Goal: Task Accomplishment & Management: Manage account settings

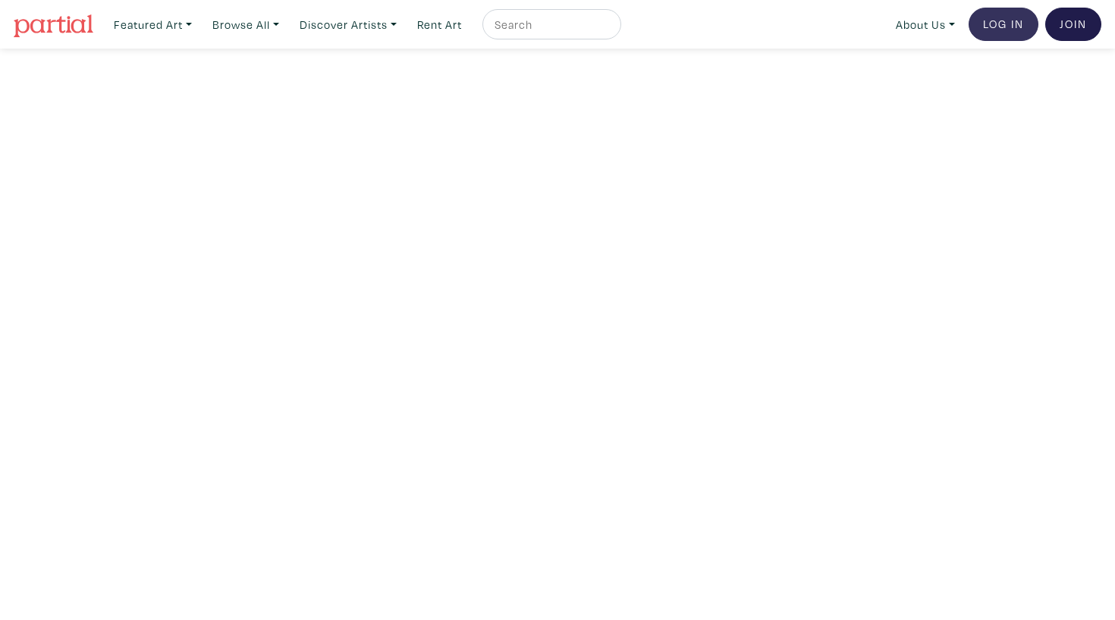
click at [1003, 33] on link "Log In" at bounding box center [1004, 24] width 70 height 33
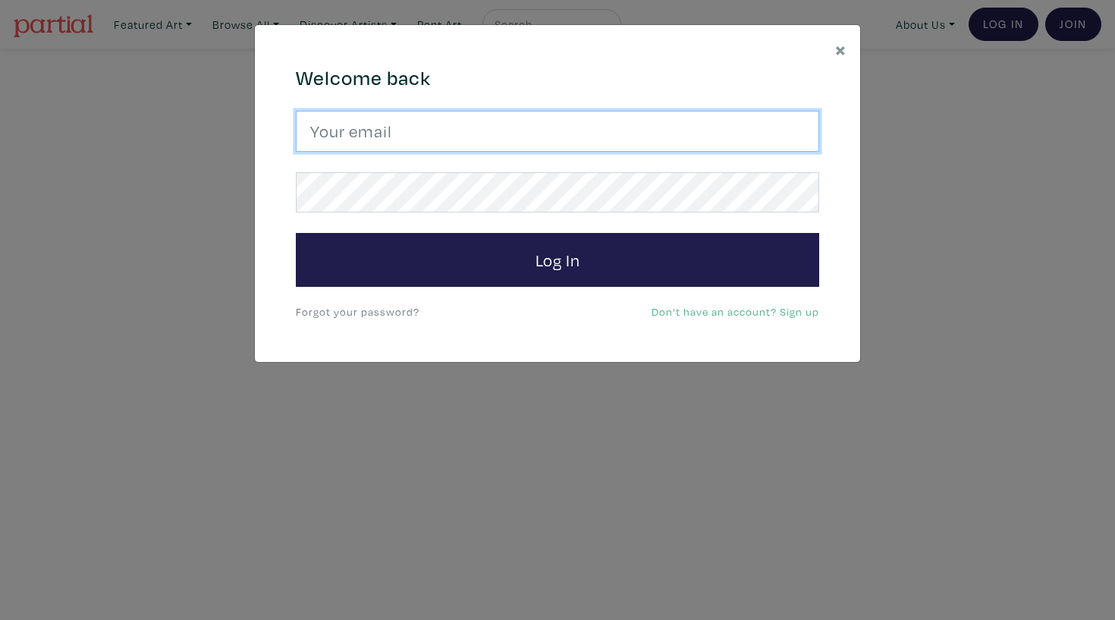
type input "[EMAIL_ADDRESS][DOMAIN_NAME]"
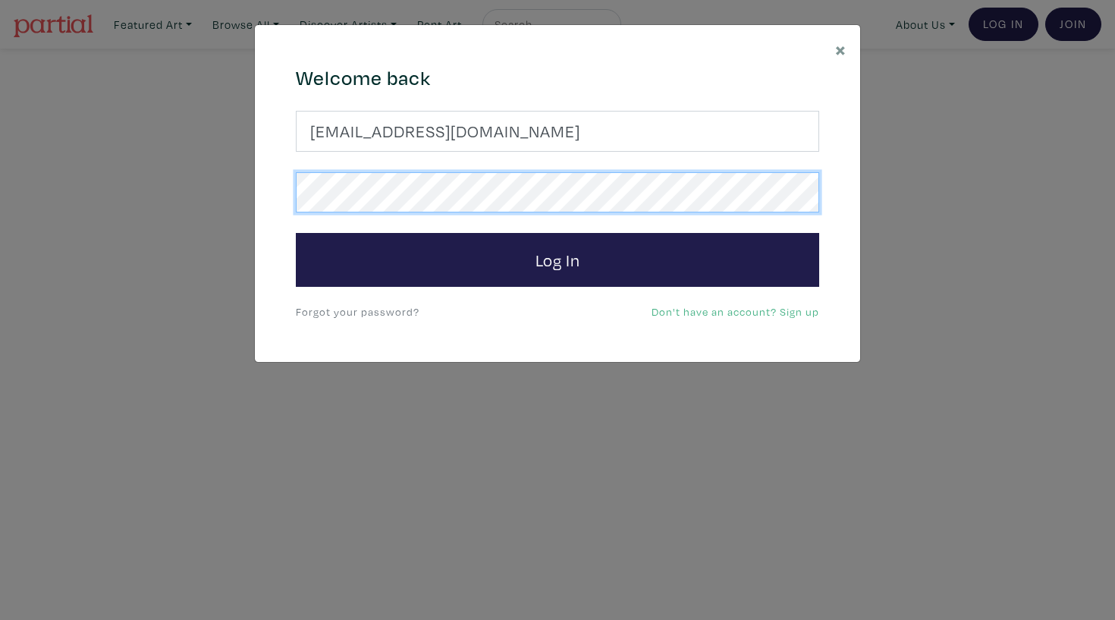
click at [557, 259] on button "Log In" at bounding box center [557, 260] width 523 height 55
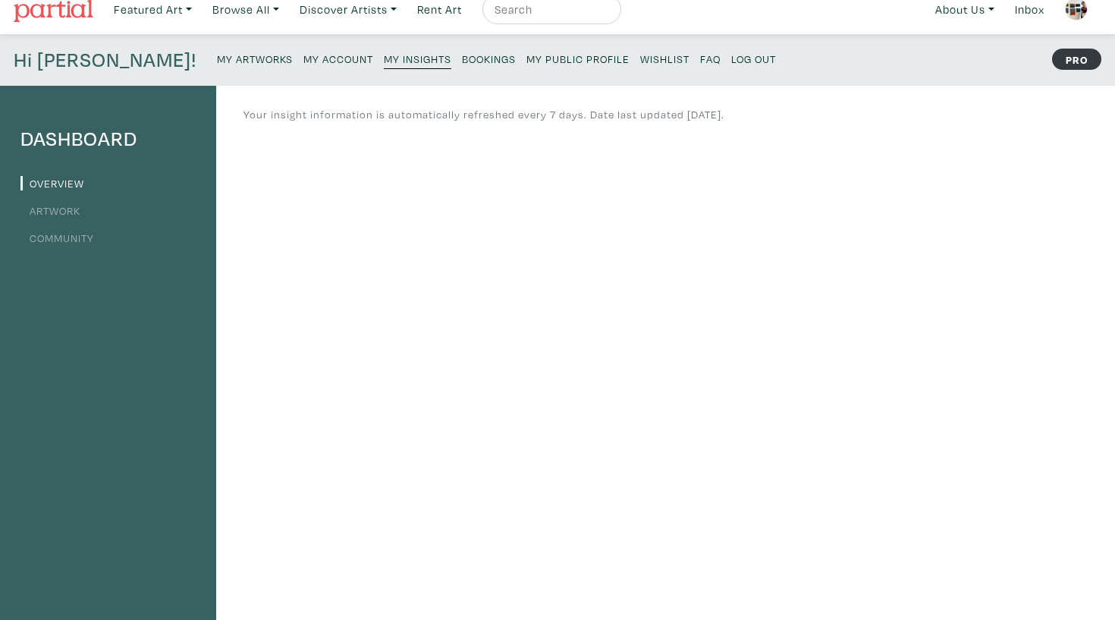
scroll to position [11, 0]
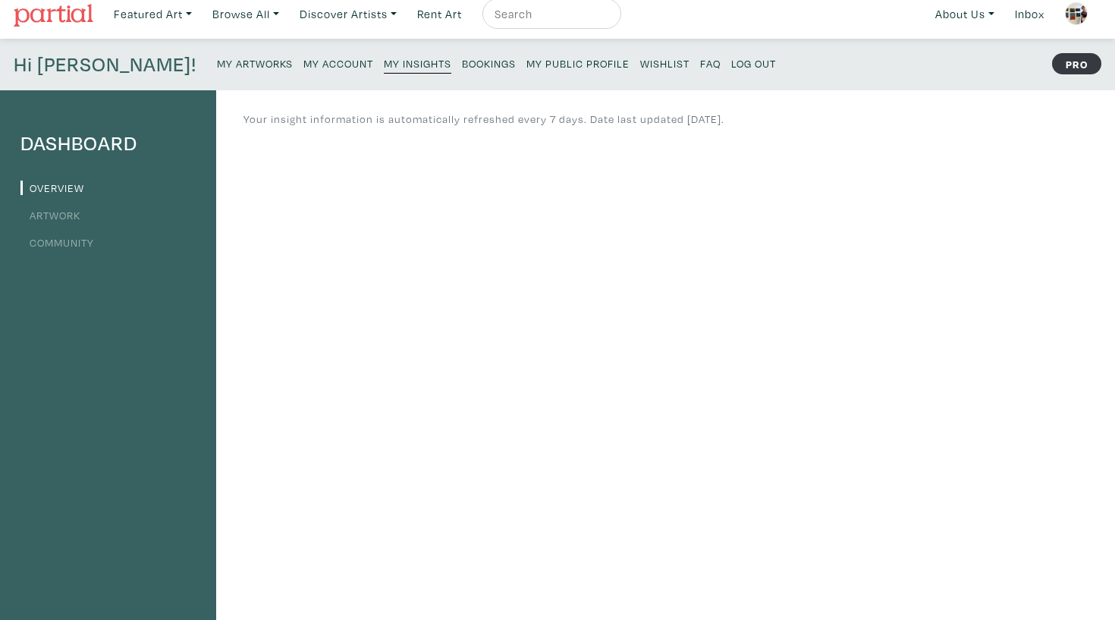
click at [217, 61] on small "My Artworks" at bounding box center [255, 63] width 76 height 14
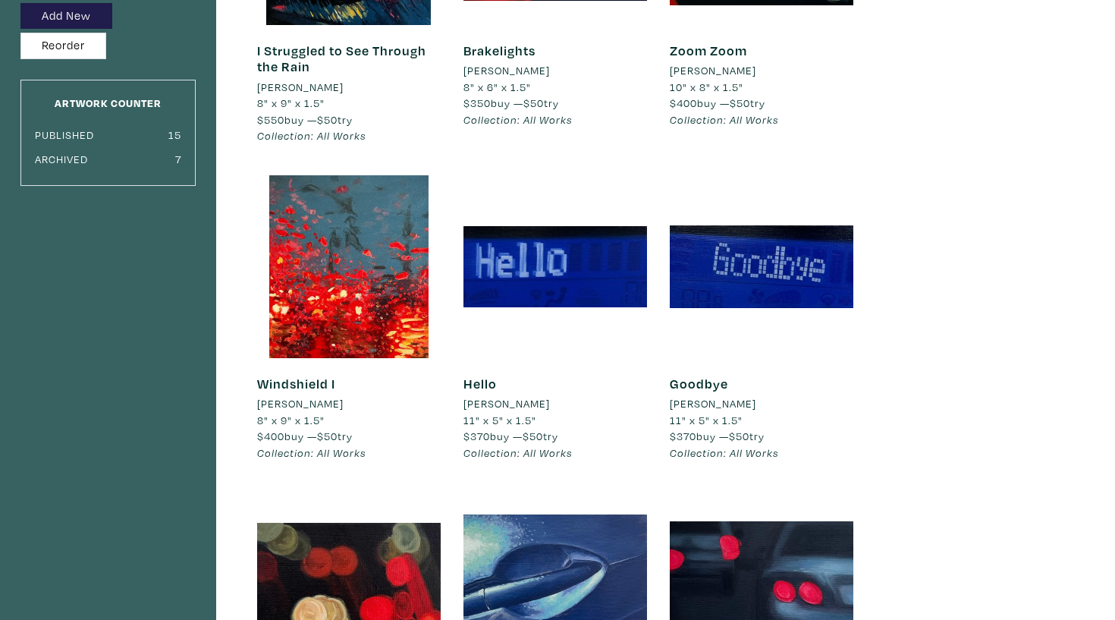
scroll to position [12, 0]
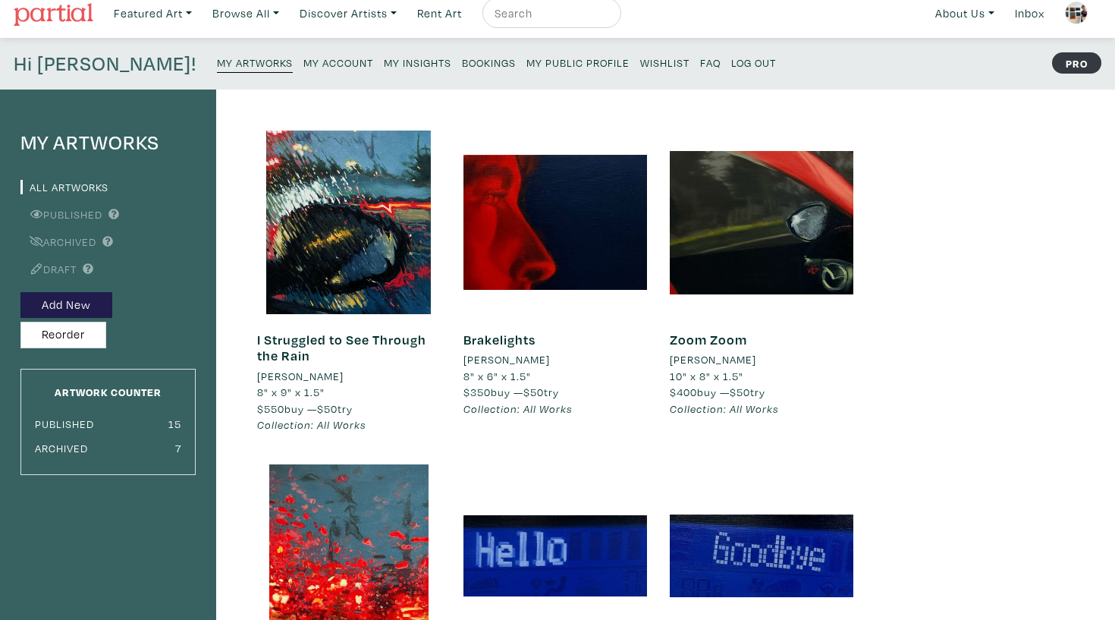
click at [384, 61] on small "My Insights" at bounding box center [418, 62] width 68 height 14
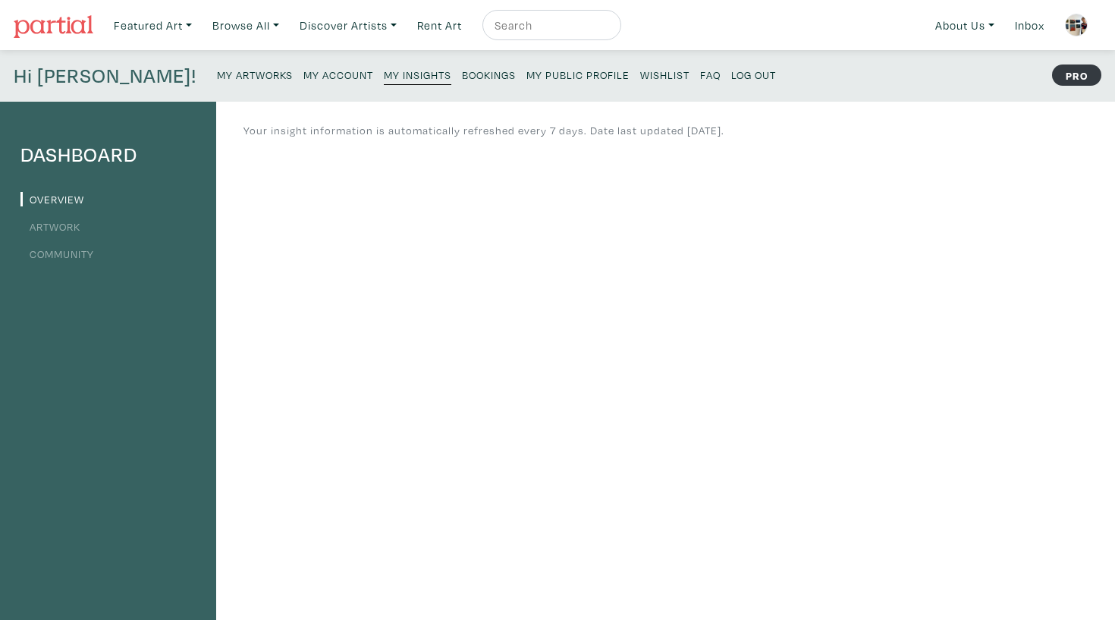
click at [43, 229] on link "Artwork" at bounding box center [50, 226] width 60 height 14
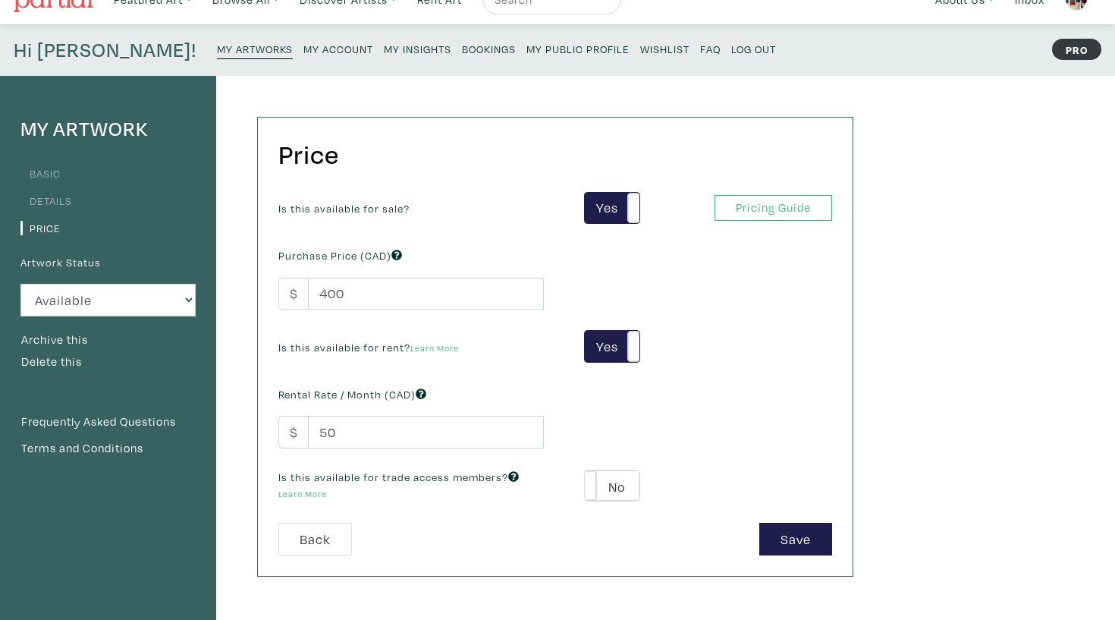
scroll to position [30, 0]
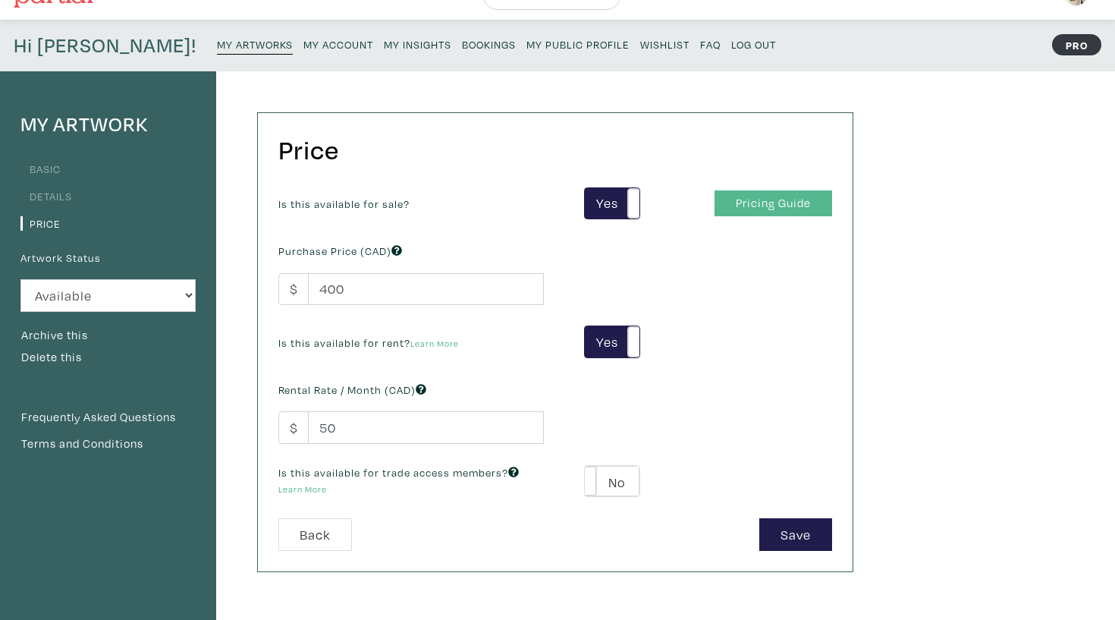
click at [753, 190] on link "Pricing Guide" at bounding box center [773, 203] width 118 height 27
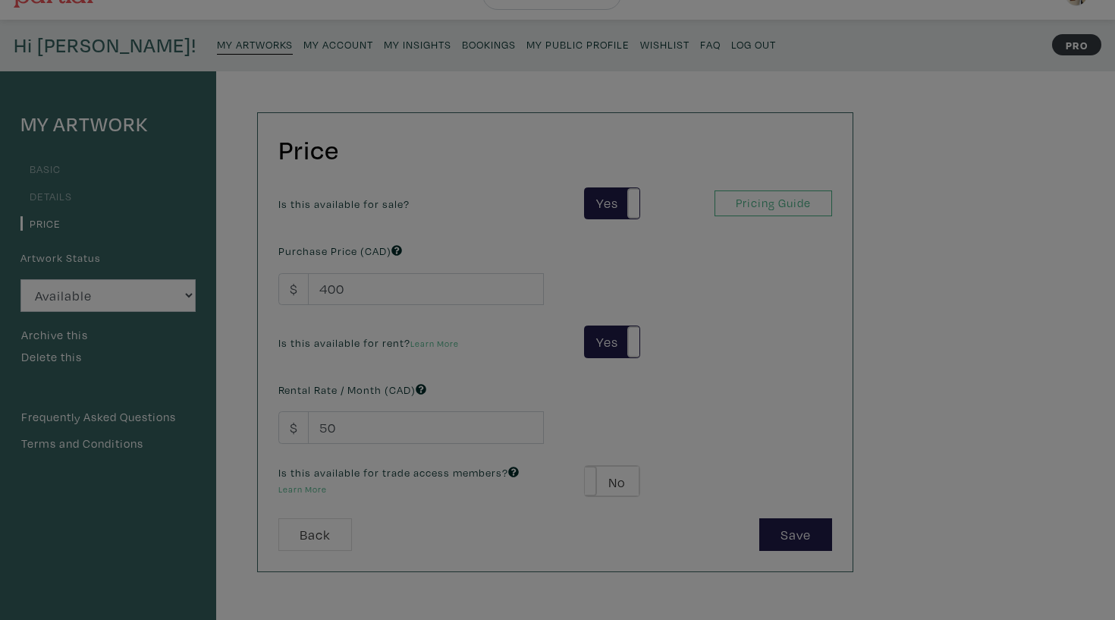
click at [753, 192] on div at bounding box center [557, 310] width 1115 height 620
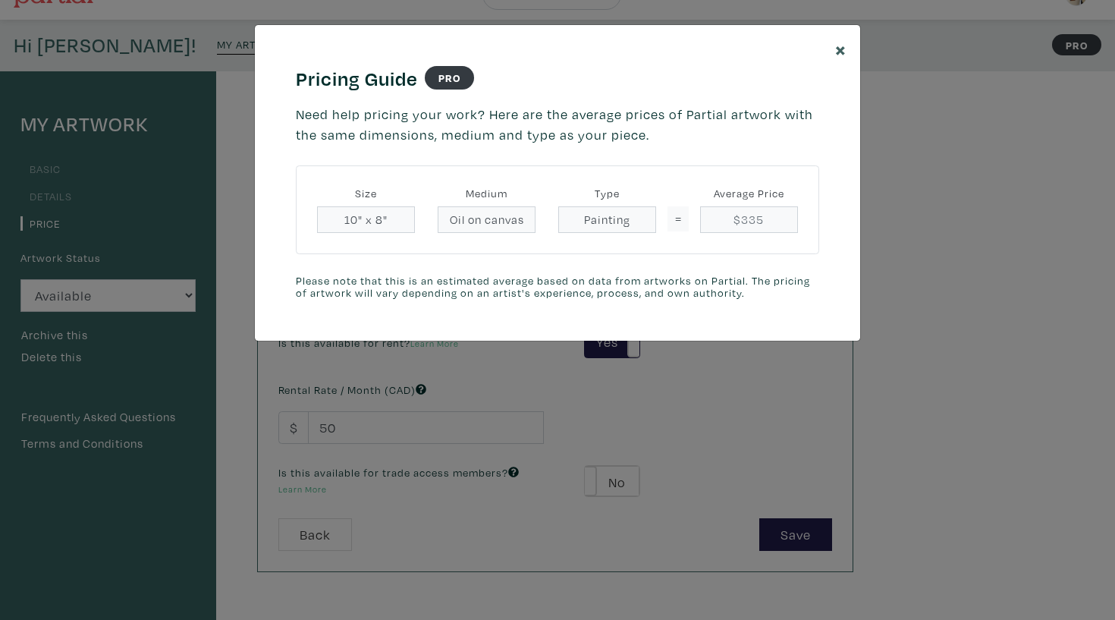
click at [829, 44] on button "×" at bounding box center [840, 49] width 39 height 48
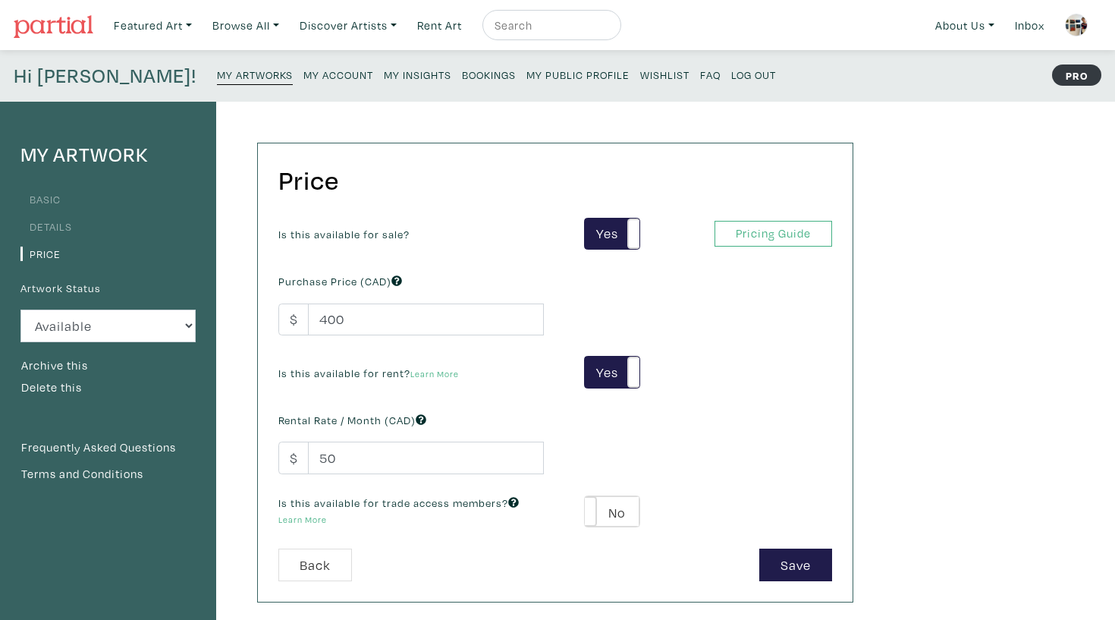
scroll to position [0, 0]
click at [382, 28] on link "Discover Artists" at bounding box center [348, 25] width 111 height 31
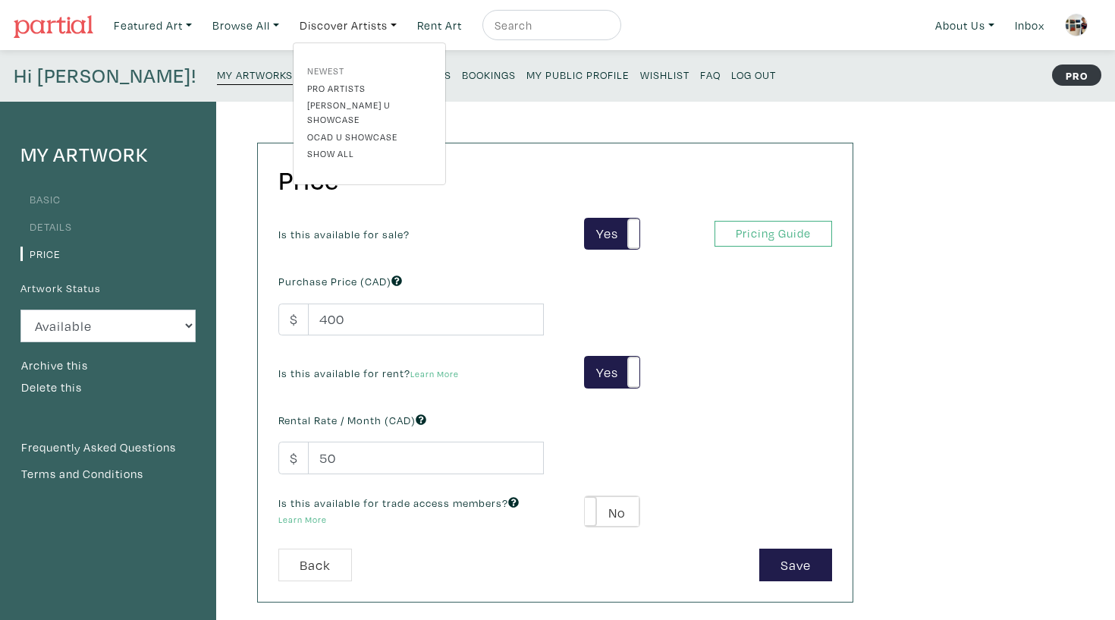
click at [338, 71] on link "Newest" at bounding box center [369, 71] width 124 height 14
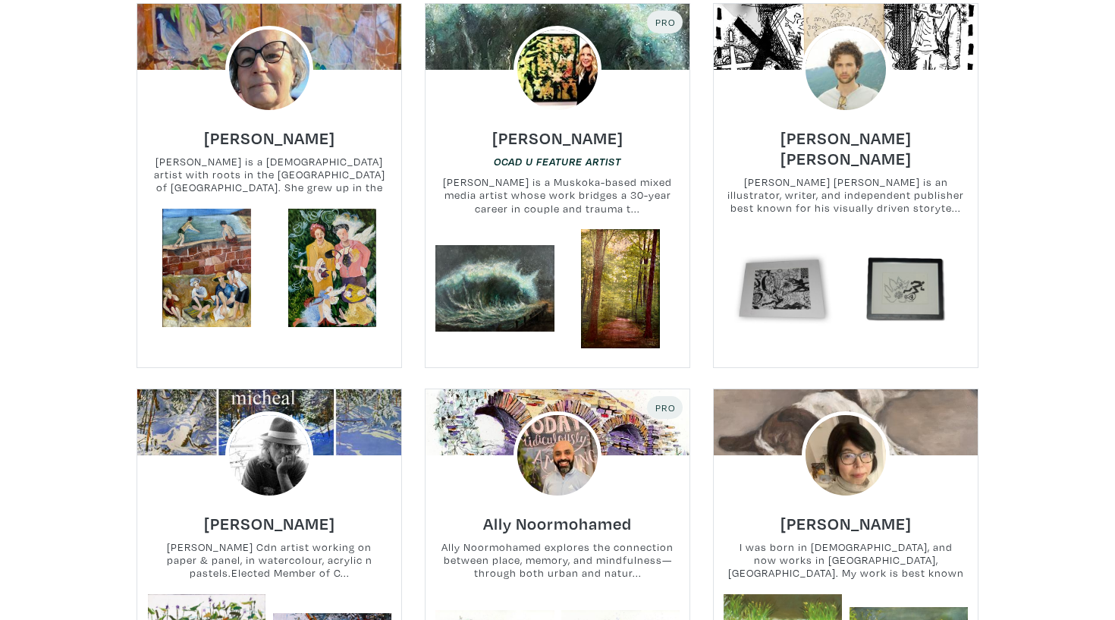
scroll to position [362, 0]
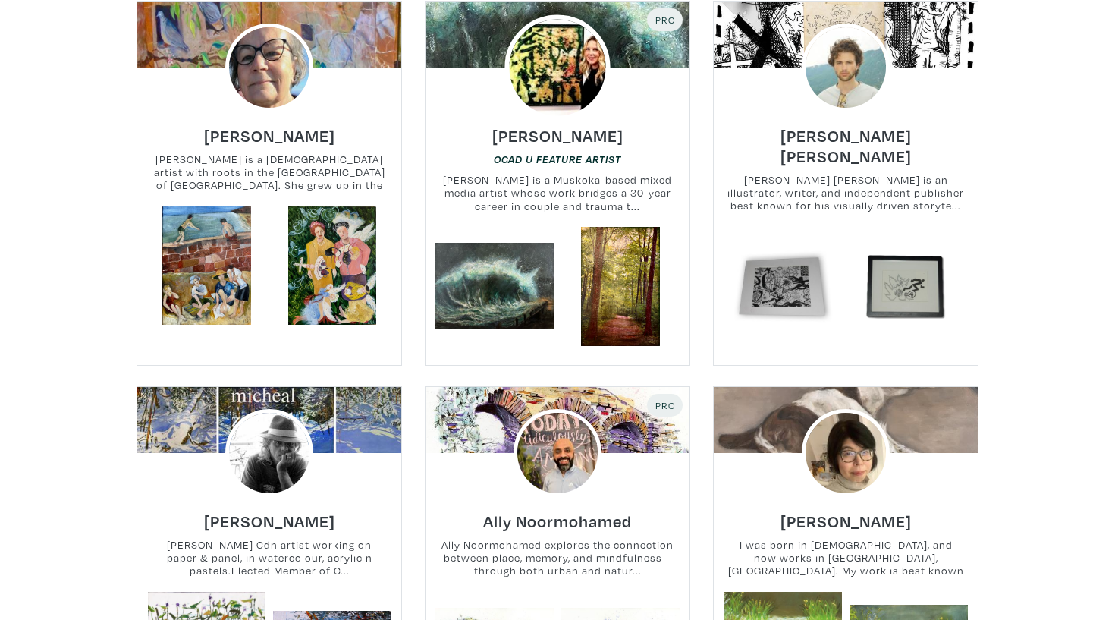
click at [561, 63] on img at bounding box center [556, 66] width 105 height 105
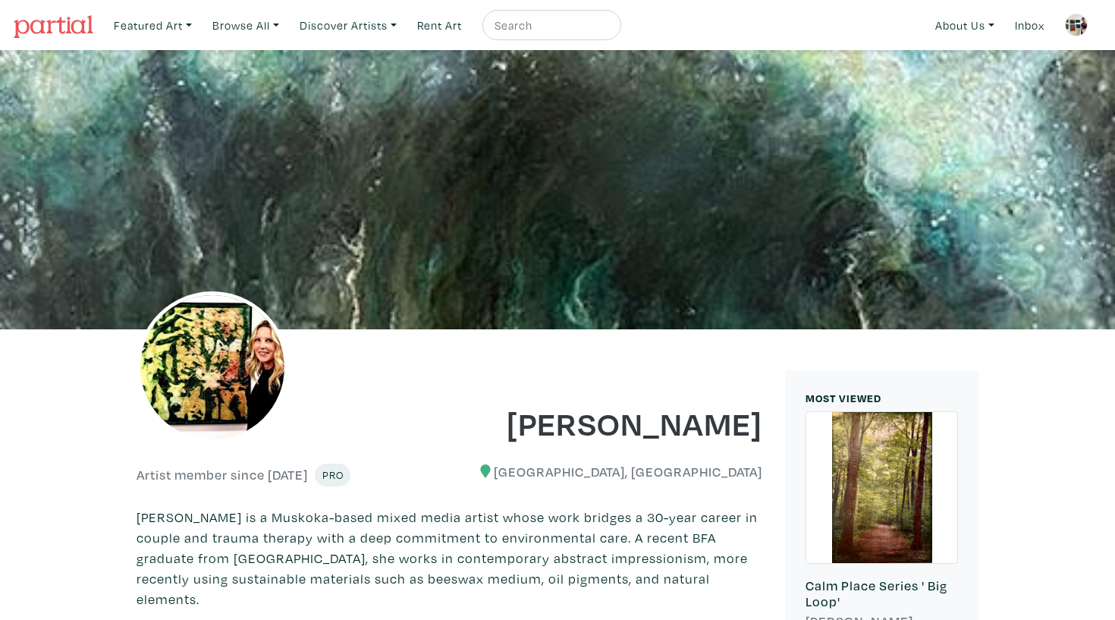
click at [1088, 17] on link at bounding box center [1076, 25] width 36 height 36
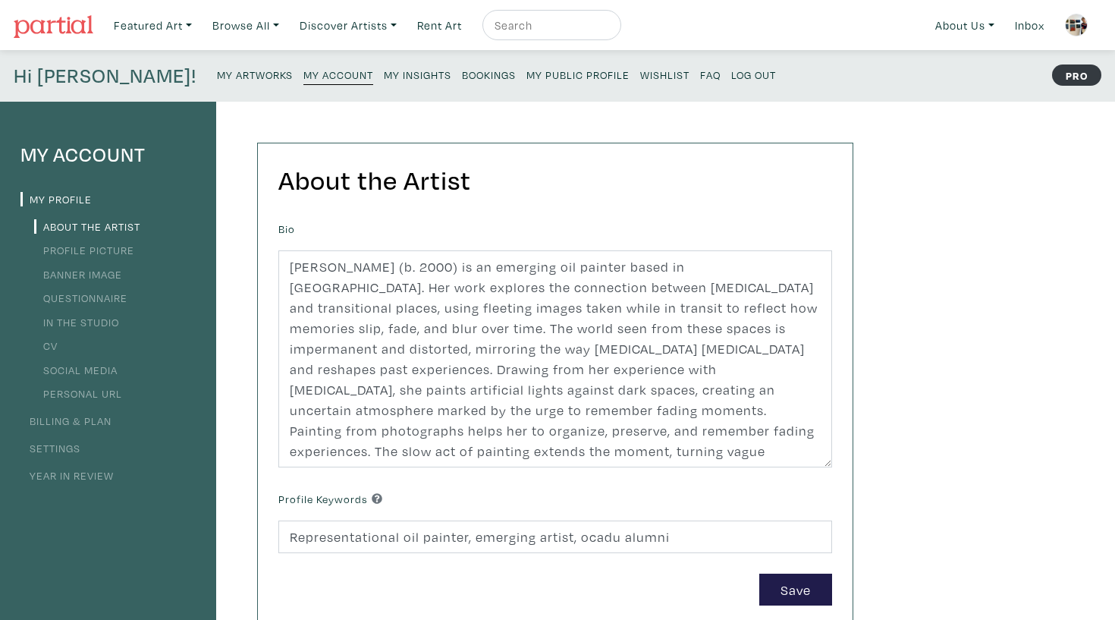
click at [526, 68] on small "My Public Profile" at bounding box center [577, 75] width 103 height 14
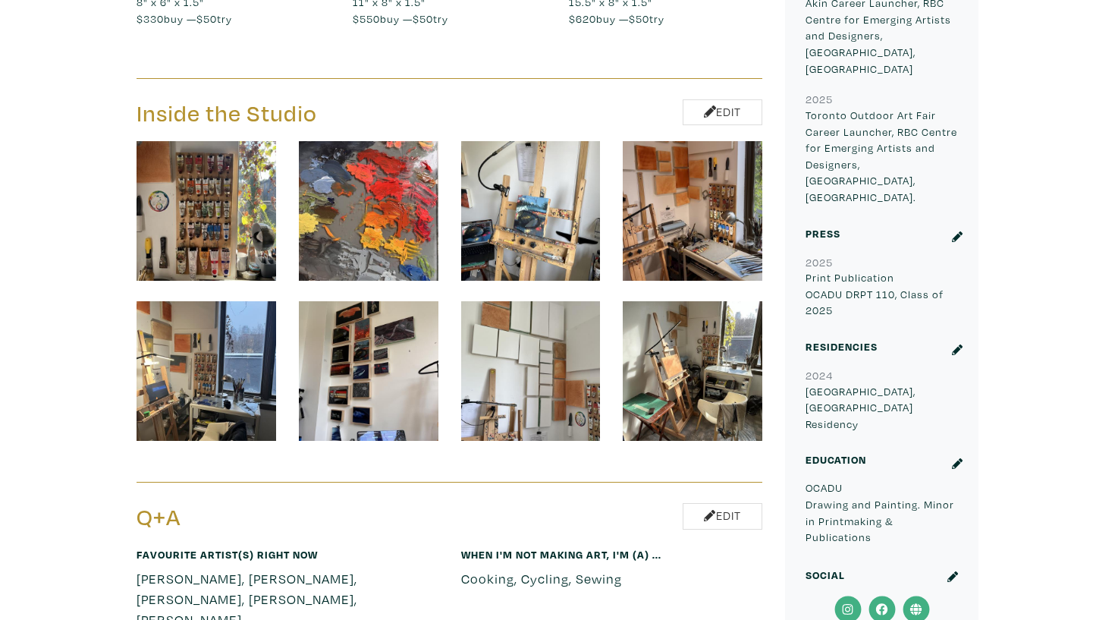
scroll to position [2381, 0]
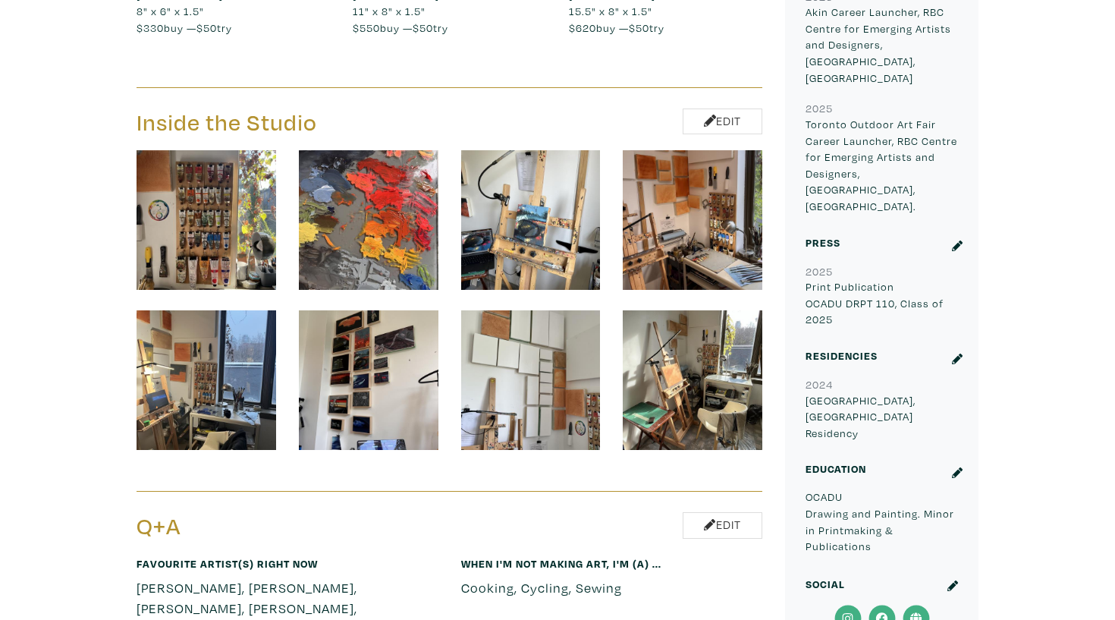
click at [532, 150] on img at bounding box center [531, 220] width 140 height 140
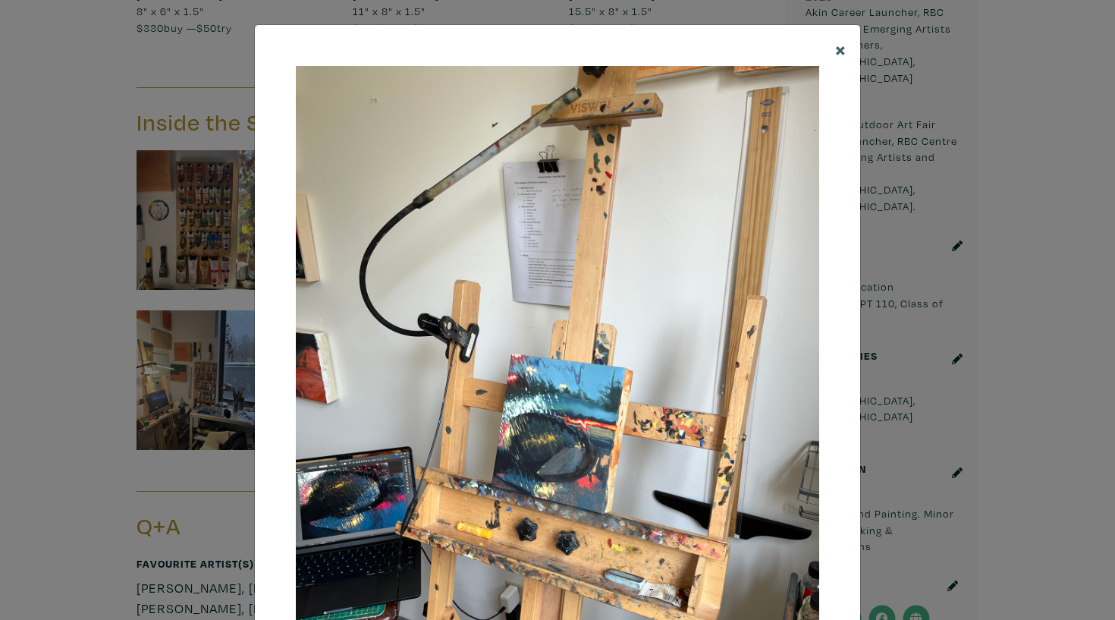
click at [836, 43] on span "×" at bounding box center [840, 49] width 11 height 27
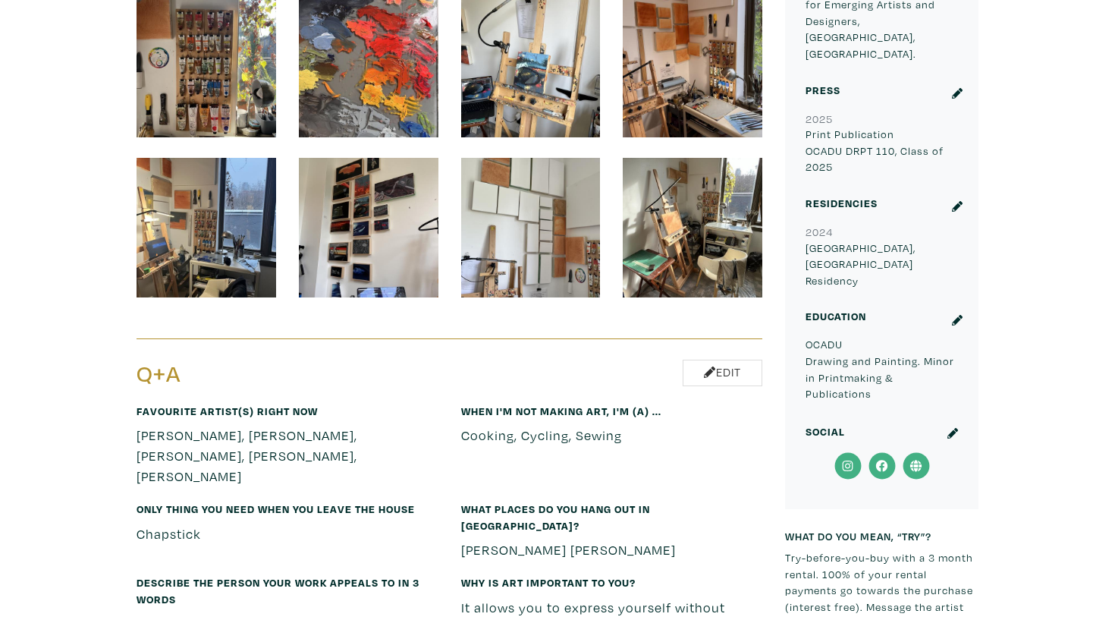
scroll to position [2576, 0]
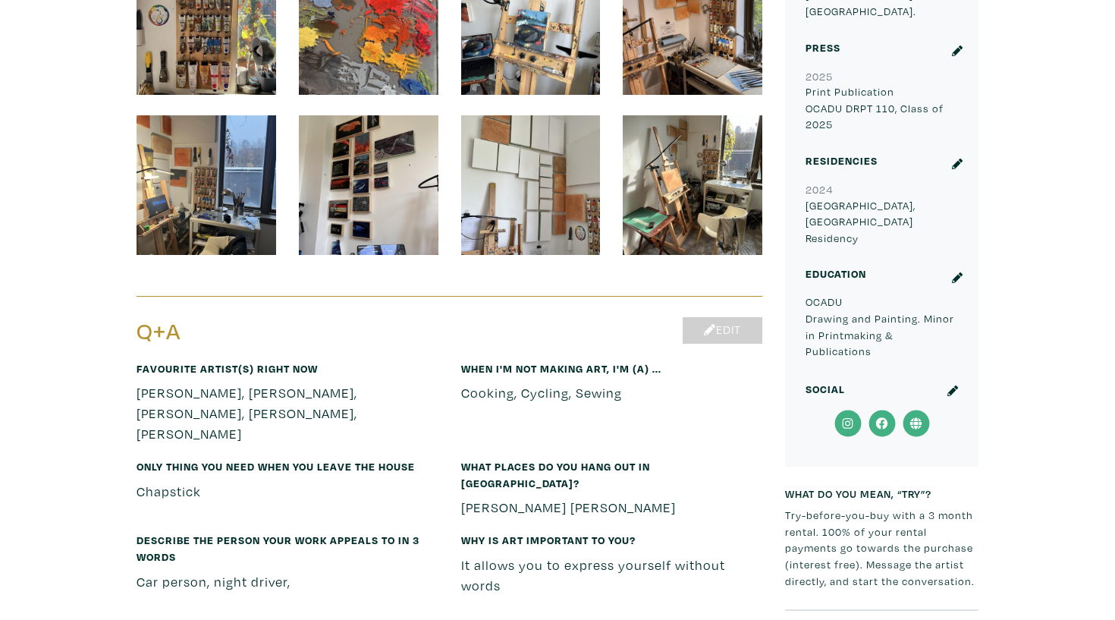
click at [727, 317] on link "Edit" at bounding box center [723, 330] width 80 height 27
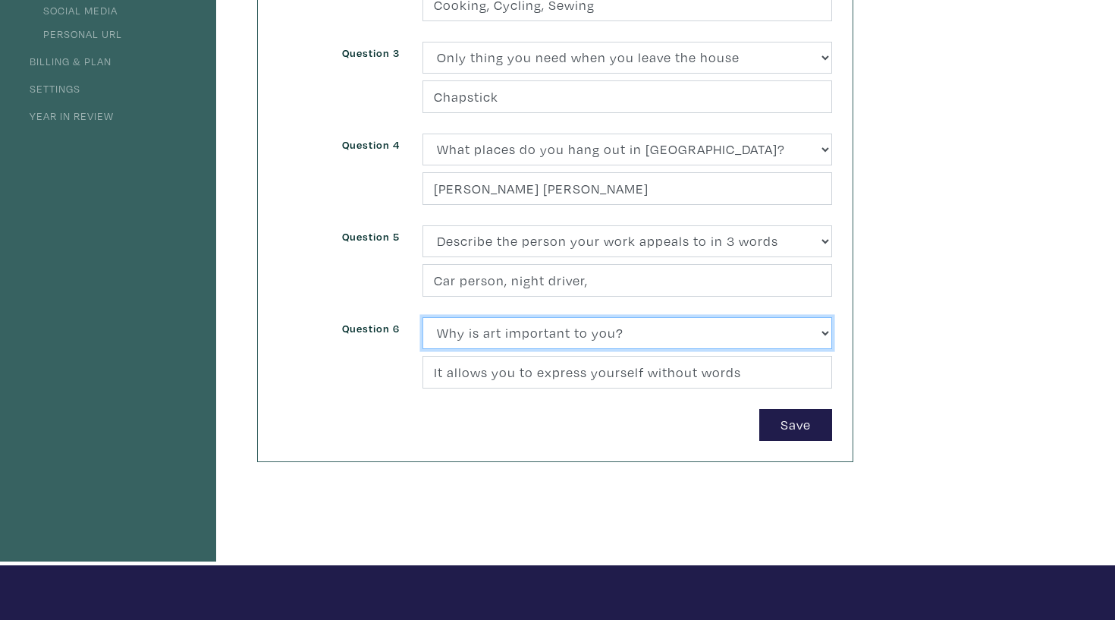
scroll to position [345, 0]
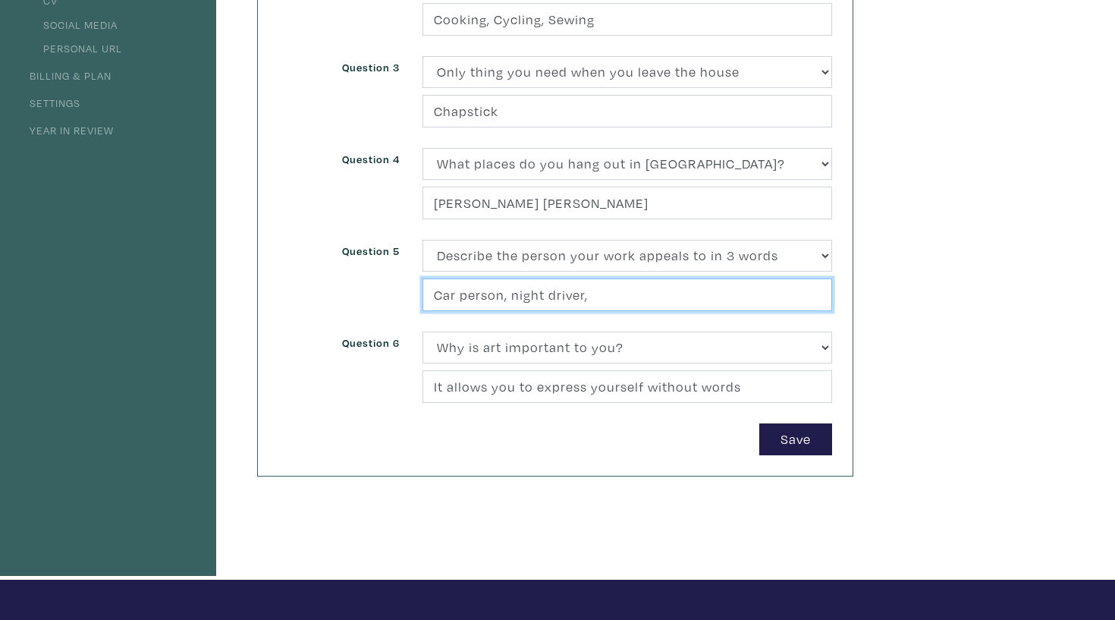
click at [636, 297] on input "Car person, night driver," at bounding box center [627, 294] width 410 height 33
click at [680, 297] on input "Car person, night driver," at bounding box center [627, 294] width 410 height 33
drag, startPoint x: 680, startPoint y: 297, endPoint x: 416, endPoint y: 292, distance: 264.0
click at [416, 292] on div "(Select one) About Me Best season of the year in Toronto Describe your home in …" at bounding box center [627, 286] width 432 height 92
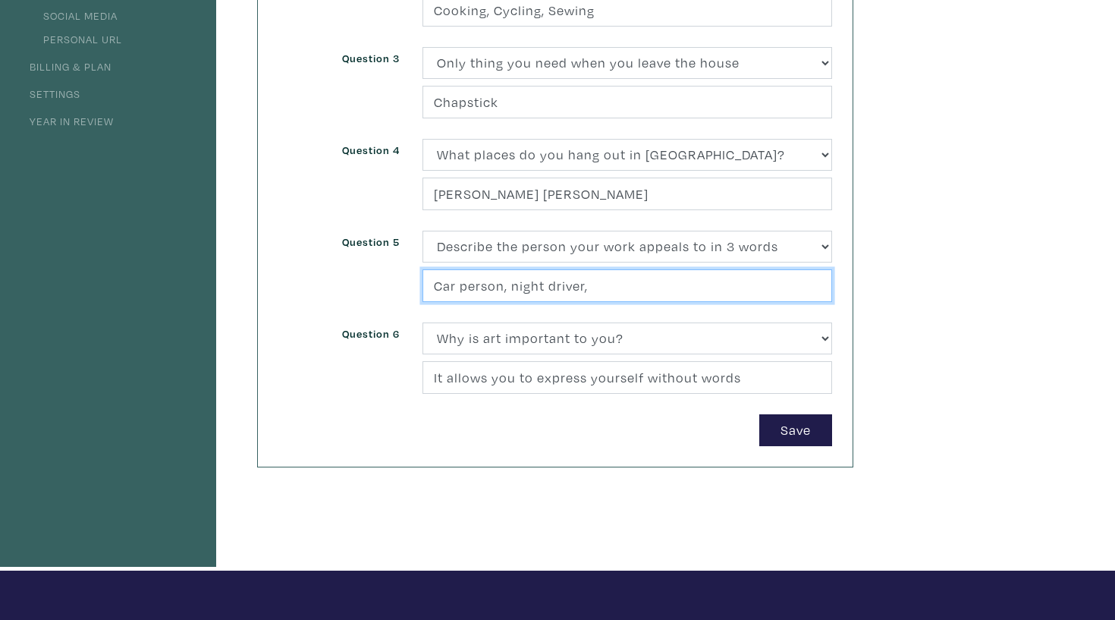
scroll to position [356, 0]
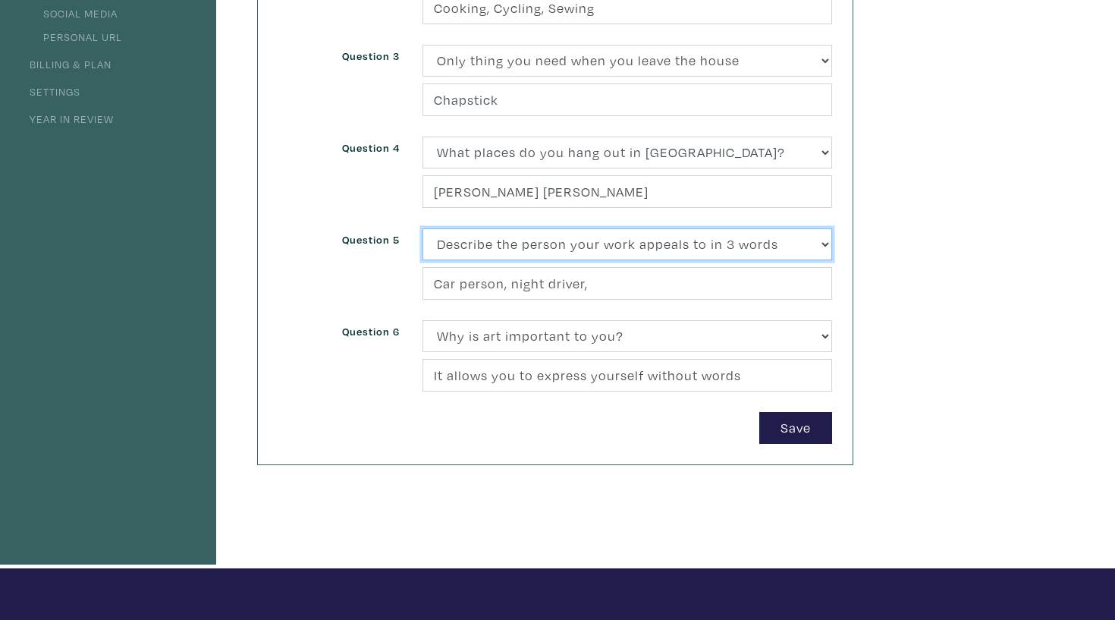
select select
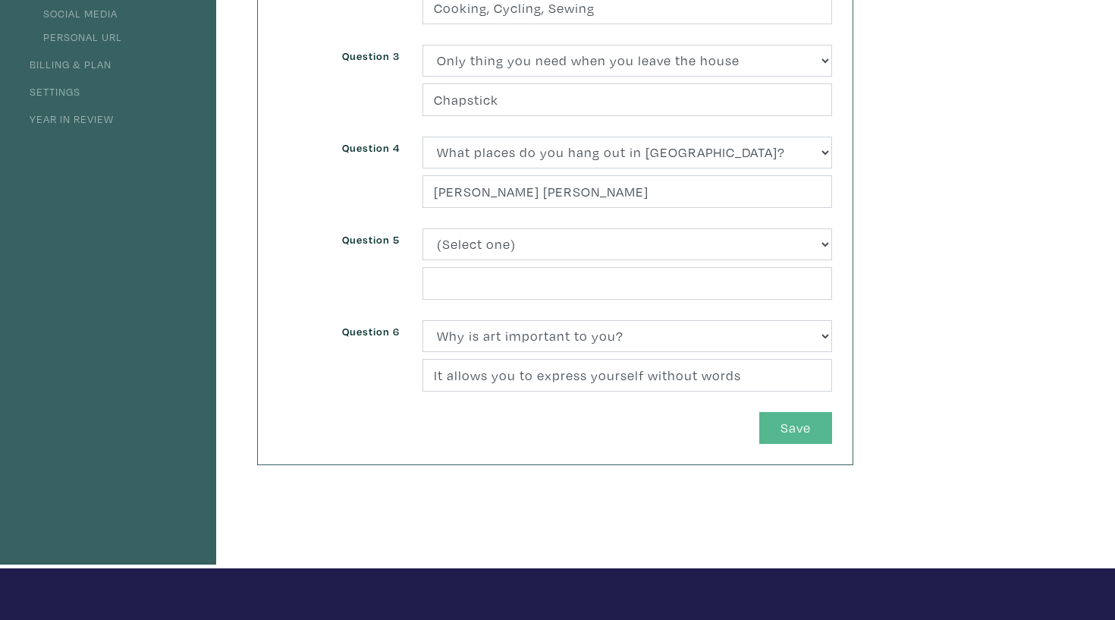
click at [814, 430] on button "Save" at bounding box center [795, 428] width 73 height 33
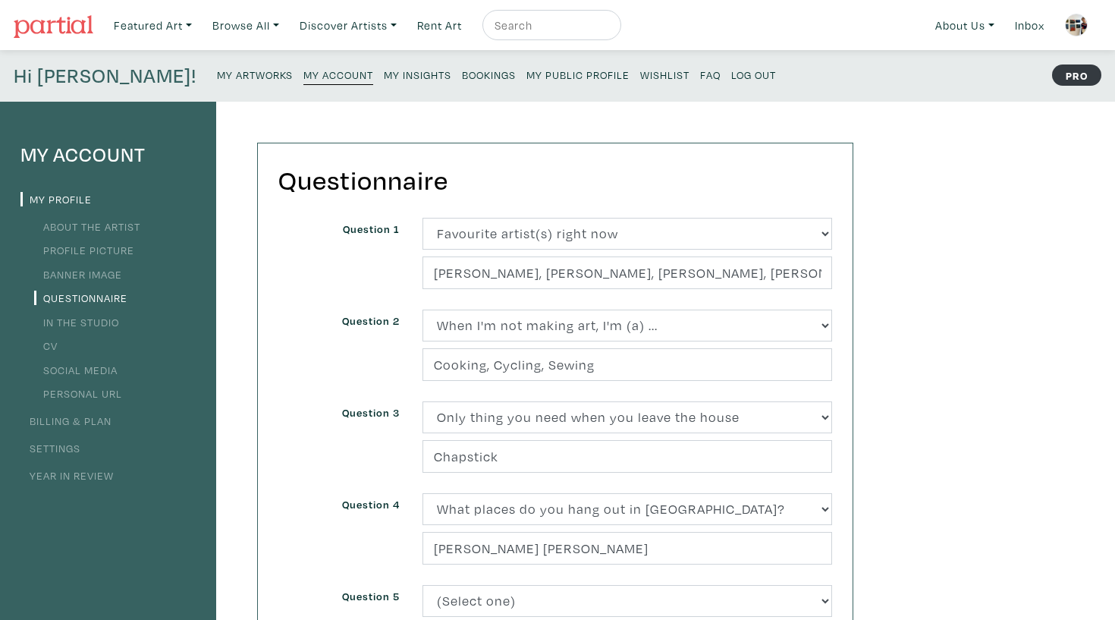
scroll to position [0, 0]
click at [526, 68] on small "My Public Profile" at bounding box center [577, 75] width 103 height 14
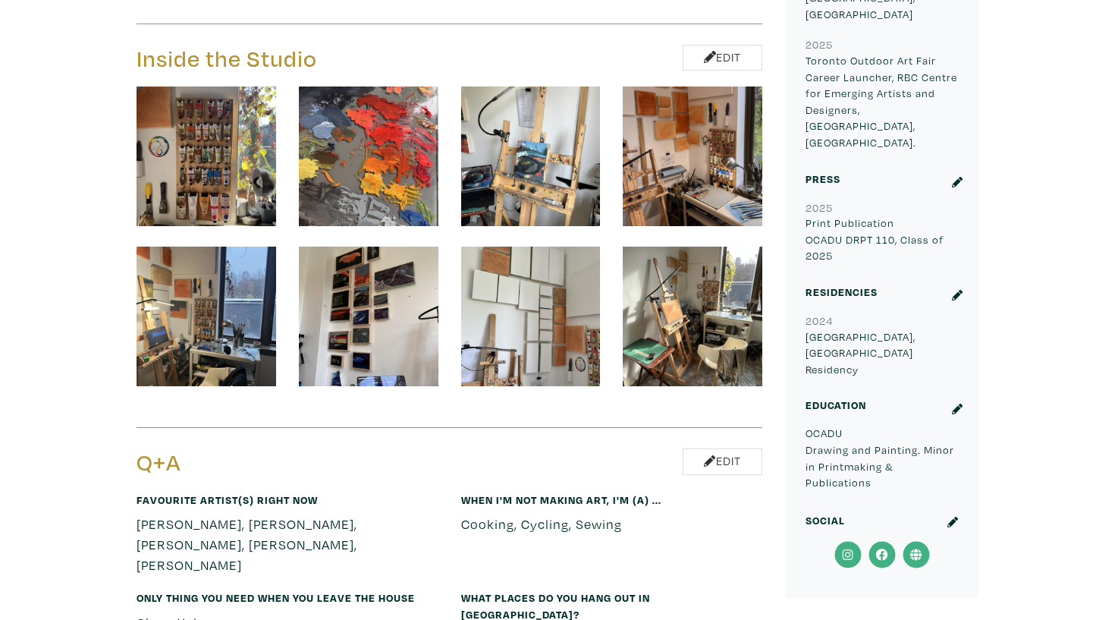
scroll to position [2456, 0]
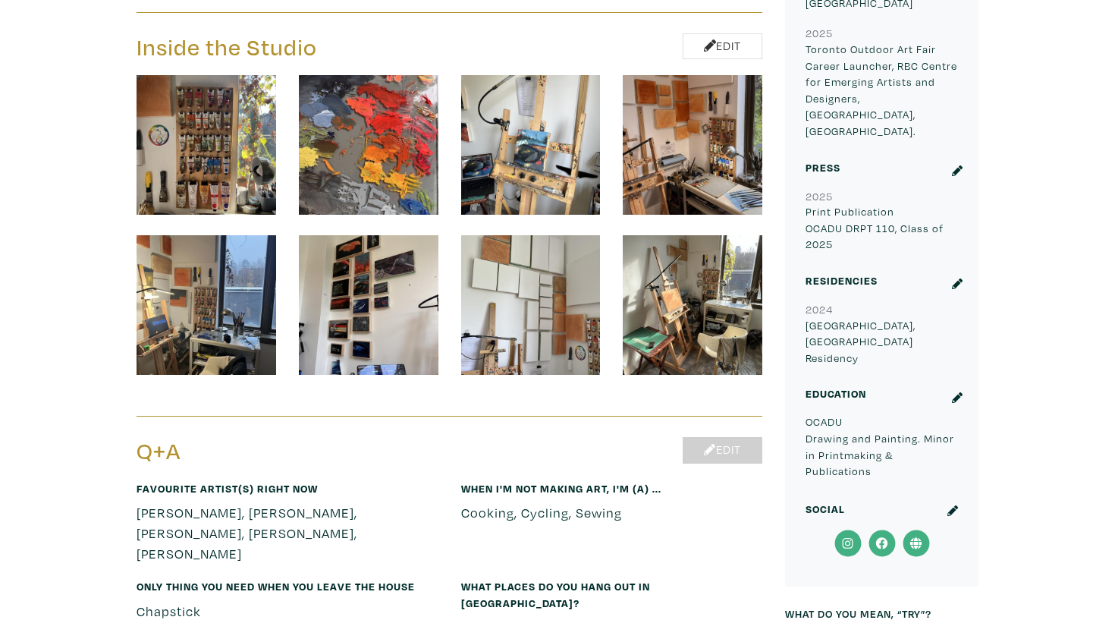
click at [732, 437] on link "Edit" at bounding box center [723, 450] width 80 height 27
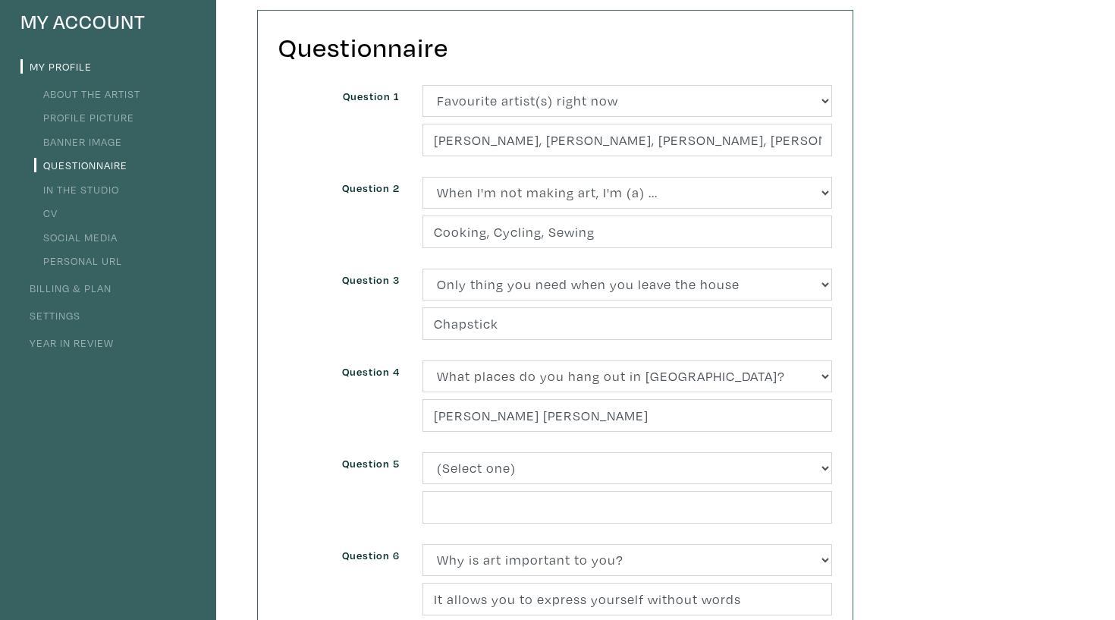
scroll to position [182, 0]
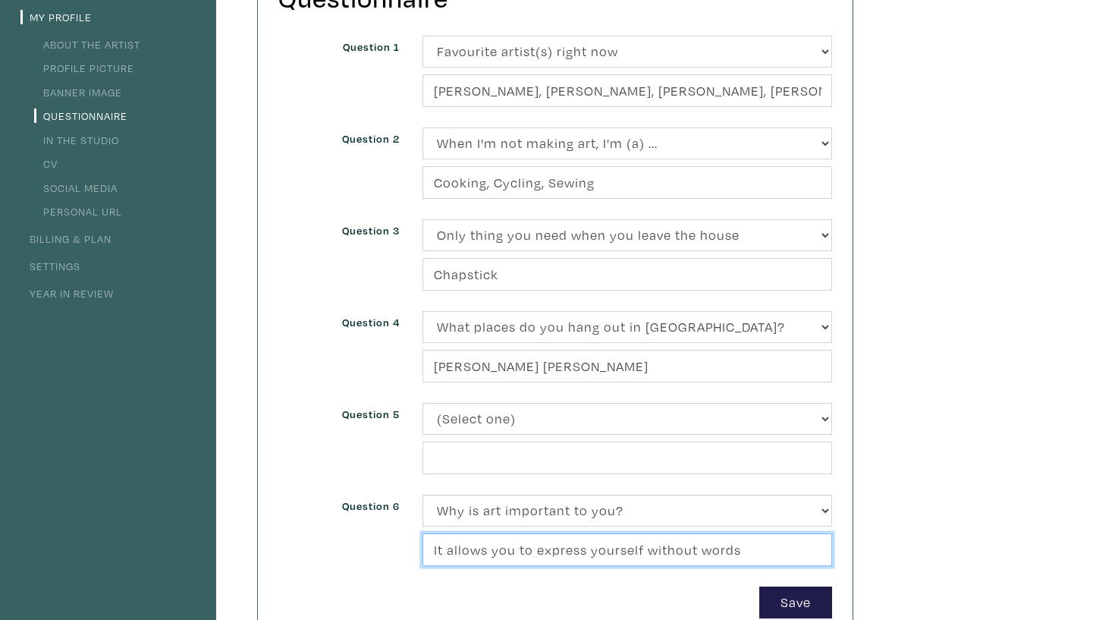
click at [602, 537] on input "It allows you to express yourself without words" at bounding box center [627, 549] width 410 height 33
click at [771, 539] on input "It allows you to express yourself without words" at bounding box center [627, 549] width 410 height 33
click at [771, 545] on input "It allows you to express yourself without words" at bounding box center [627, 549] width 410 height 33
click at [768, 545] on input "It allows you to express yourself without words" at bounding box center [627, 549] width 410 height 33
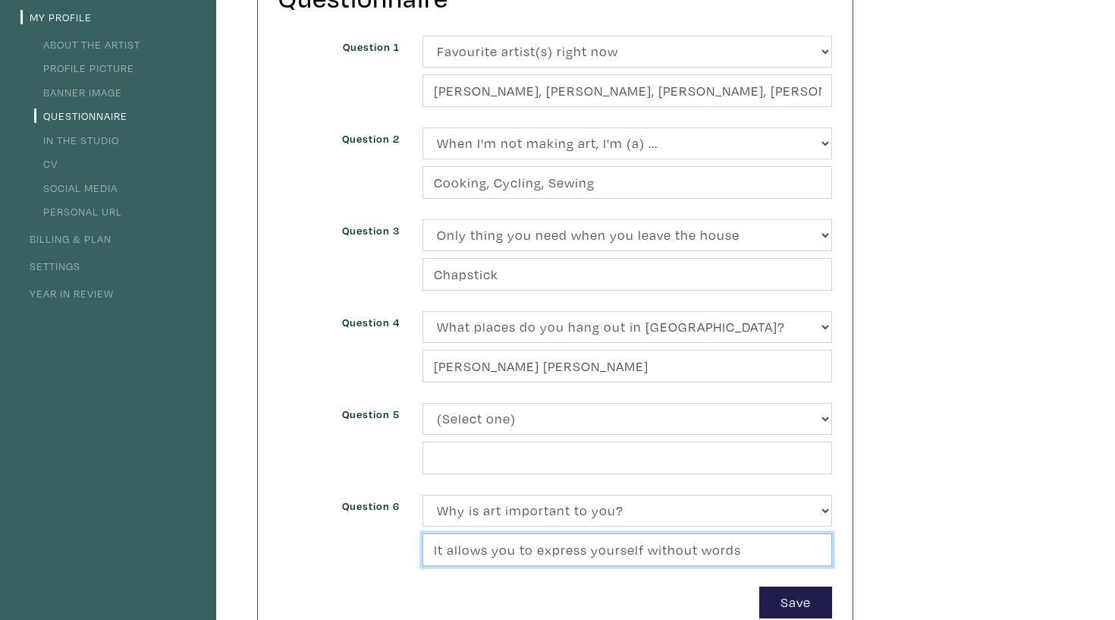
click at [768, 545] on input "It allows you to express yourself without words" at bounding box center [627, 549] width 410 height 33
click at [768, 546] on input "It allows you to express yourself without words" at bounding box center [627, 549] width 410 height 33
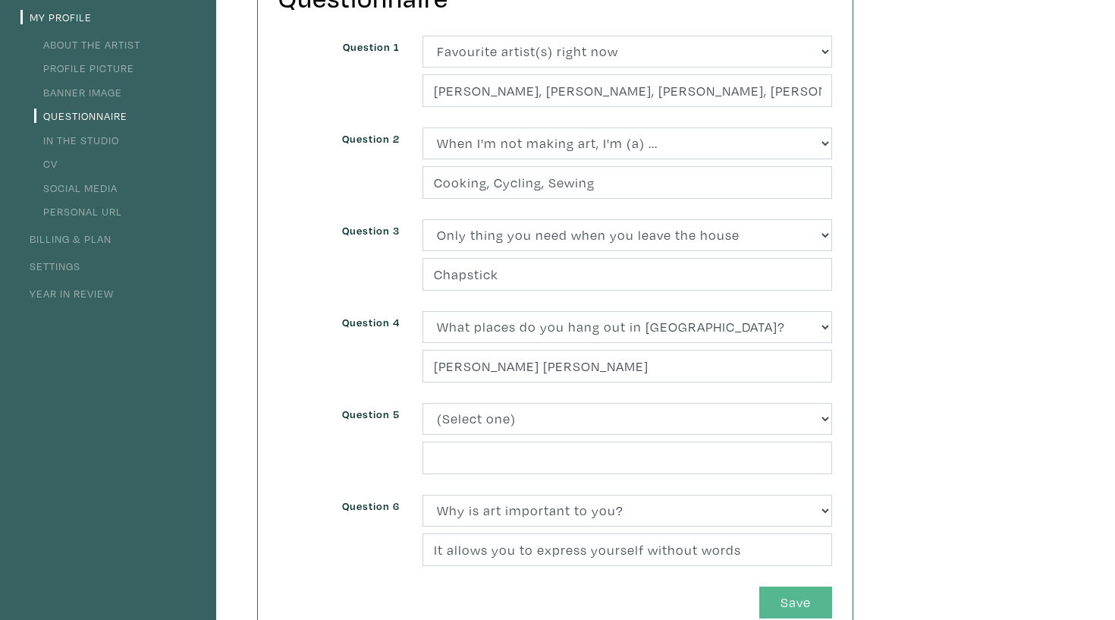
click at [792, 596] on button "Save" at bounding box center [795, 602] width 73 height 33
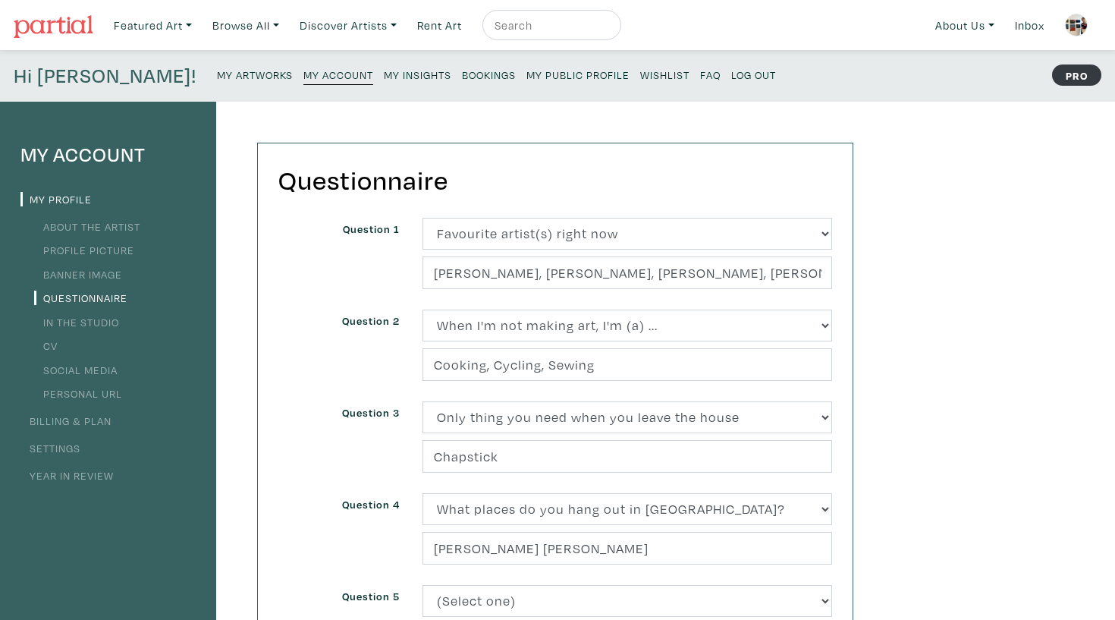
scroll to position [0, 0]
click at [526, 74] on small "My Public Profile" at bounding box center [577, 75] width 103 height 14
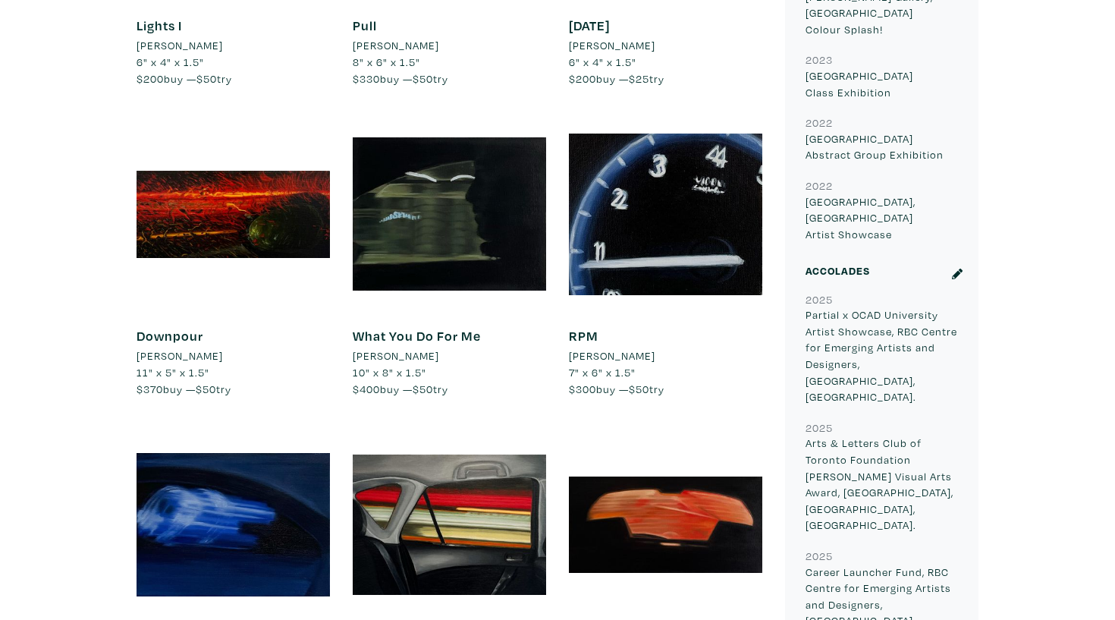
scroll to position [1817, 0]
